Goal: Find specific page/section: Find specific page/section

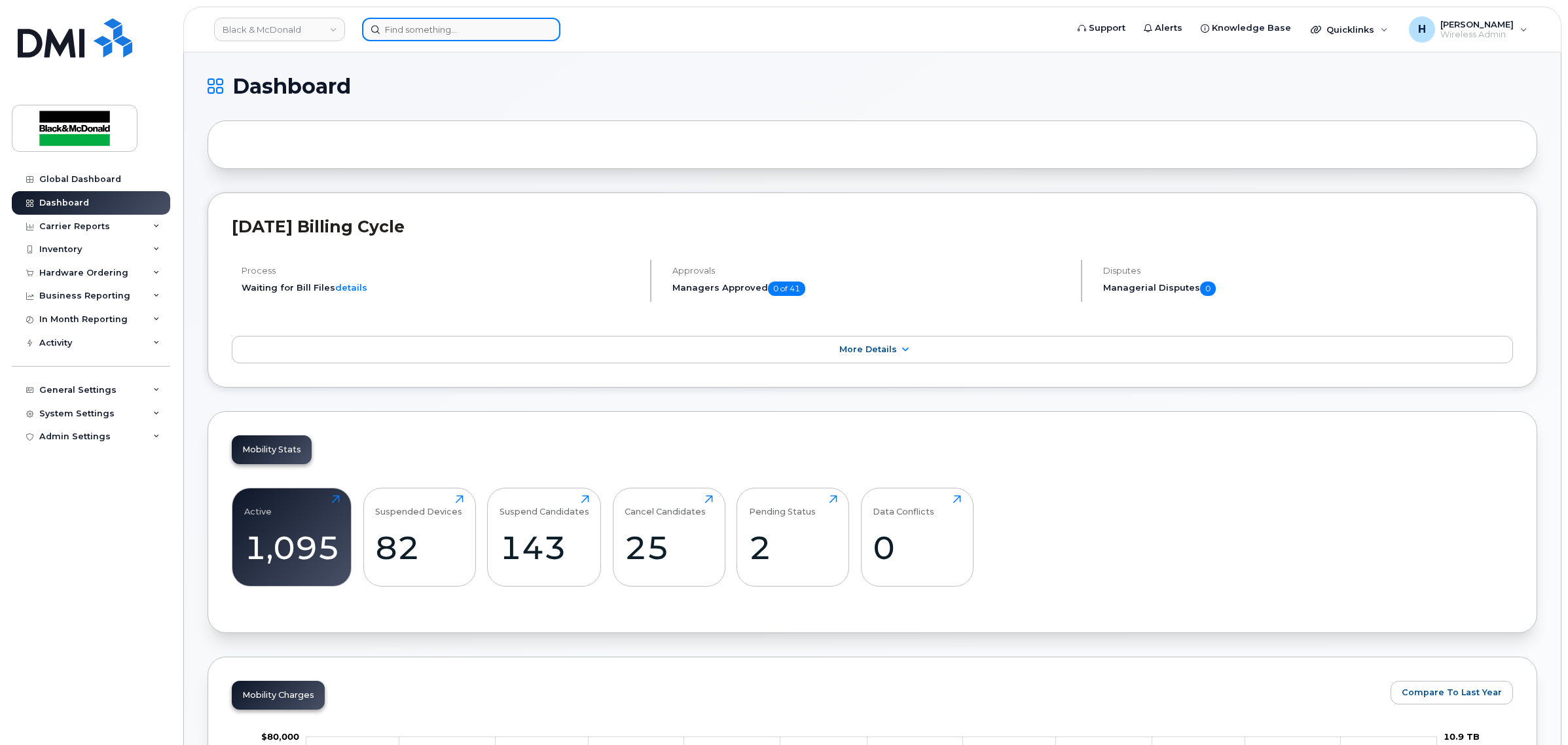
click at [410, 26] on input at bounding box center [461, 30] width 198 height 24
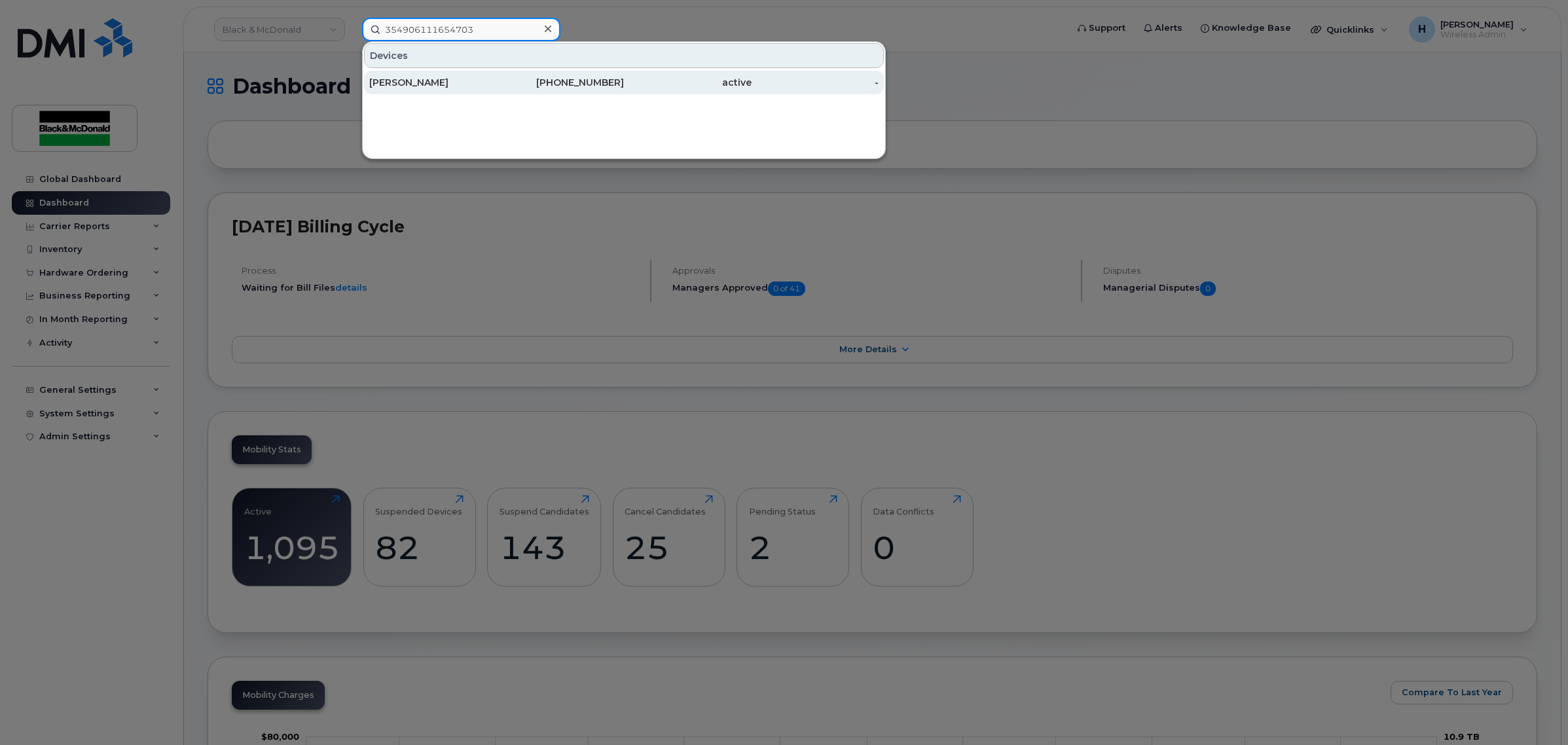
type input "354906111654703"
click at [447, 89] on div "[PERSON_NAME]" at bounding box center [433, 83] width 127 height 24
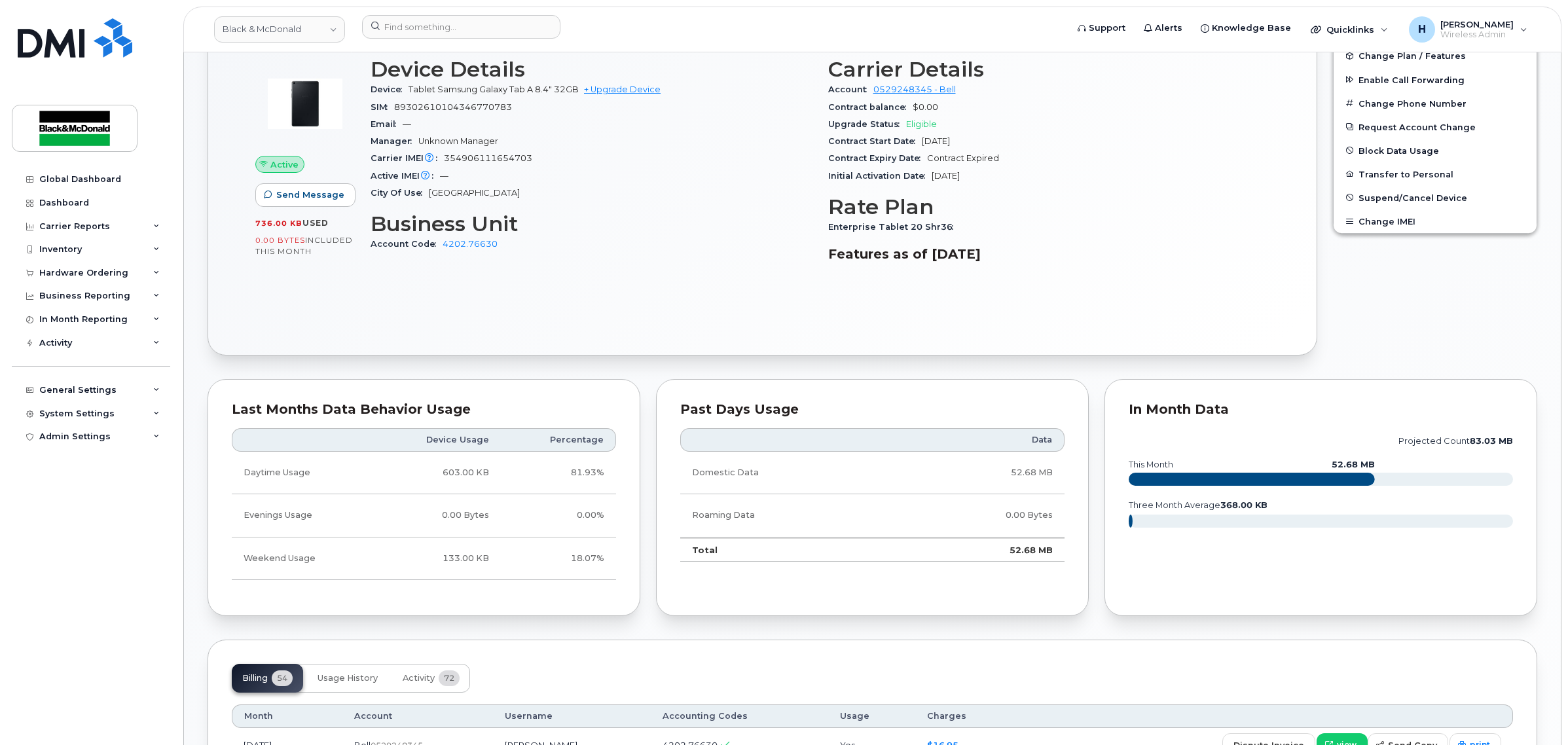
scroll to position [464, 0]
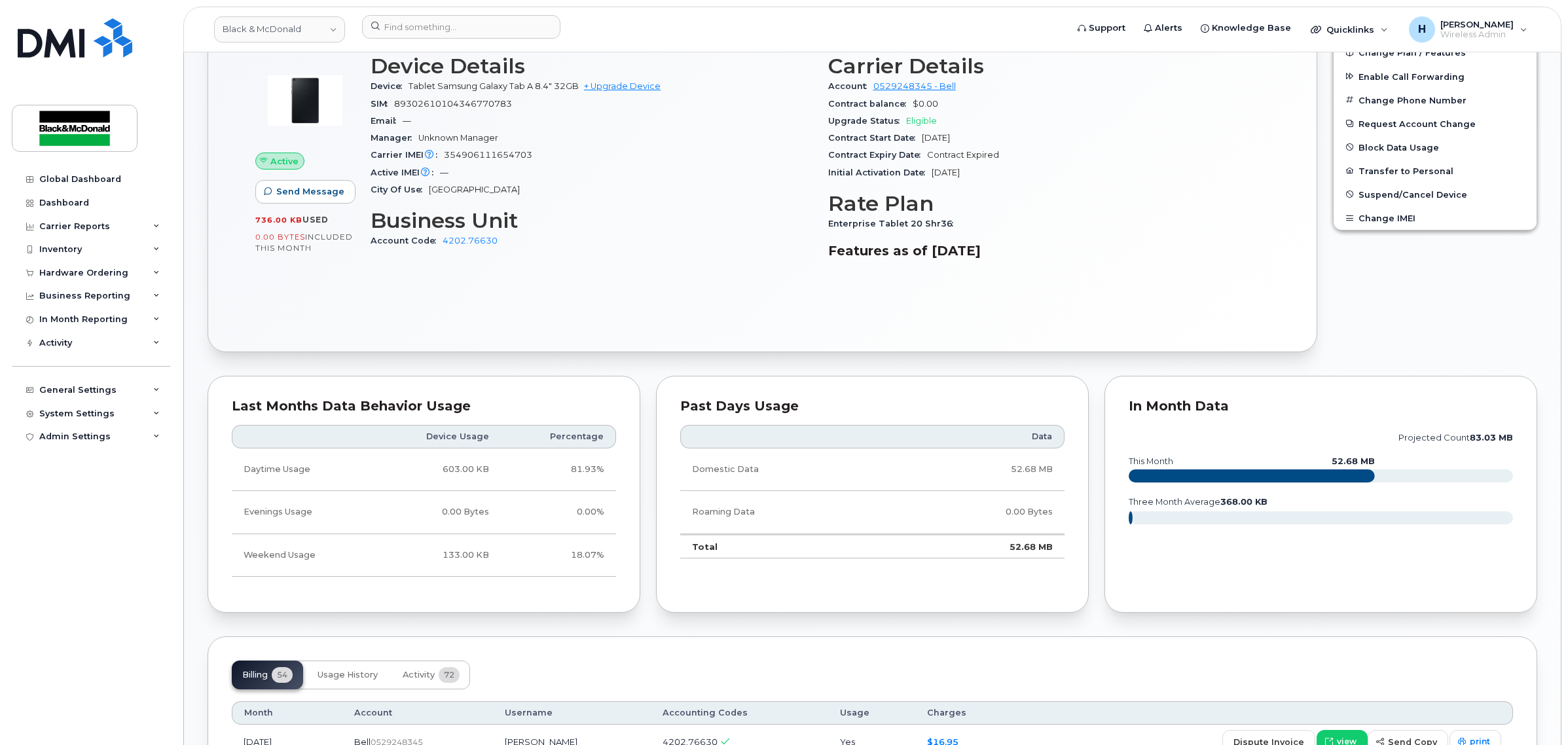
drag, startPoint x: 720, startPoint y: 223, endPoint x: 670, endPoint y: 220, distance: 50.1
click at [670, 220] on h3 "Business Unit" at bounding box center [591, 221] width 442 height 24
